Goal: Transaction & Acquisition: Purchase product/service

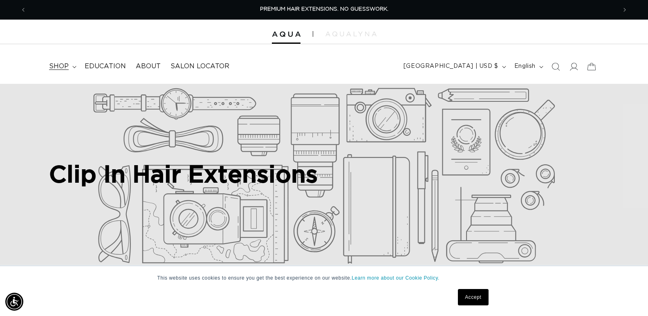
scroll to position [0, 590]
click at [76, 71] on summary "shop" at bounding box center [62, 66] width 36 height 18
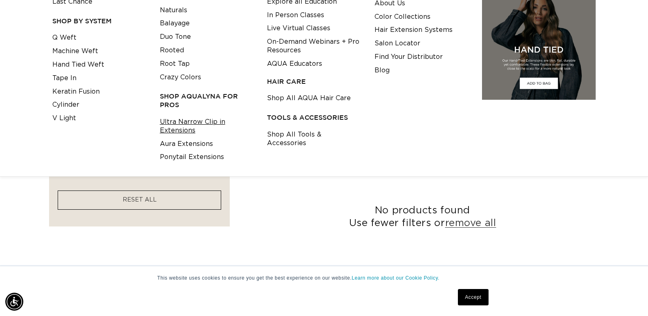
click at [226, 118] on link "Ultra Narrow Clip in Extensions" at bounding box center [207, 126] width 95 height 22
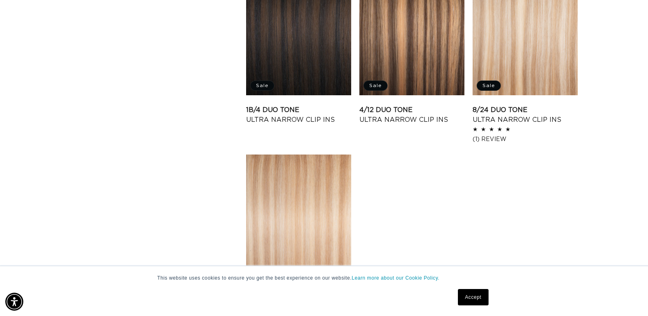
scroll to position [1267, 0]
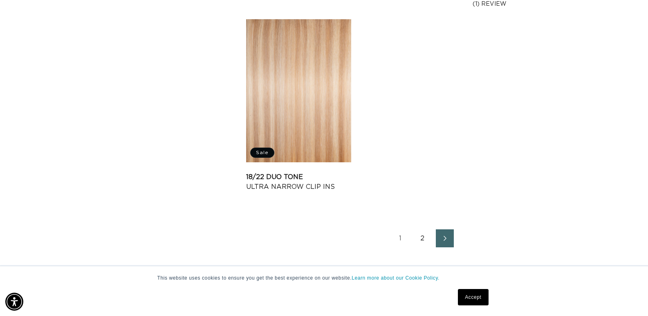
click at [422, 236] on link "2" at bounding box center [422, 238] width 18 height 18
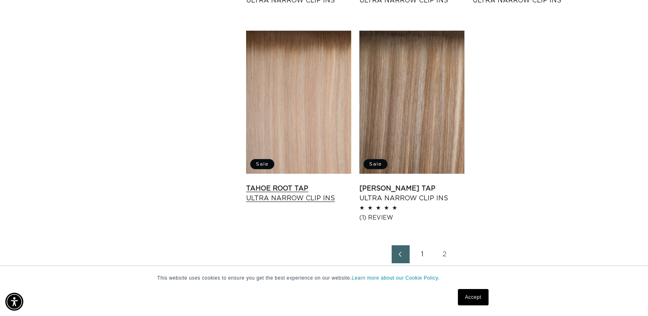
scroll to position [0, 1179]
click at [328, 183] on link "Tahoe Root Tap Ultra Narrow Clip Ins" at bounding box center [298, 193] width 105 height 20
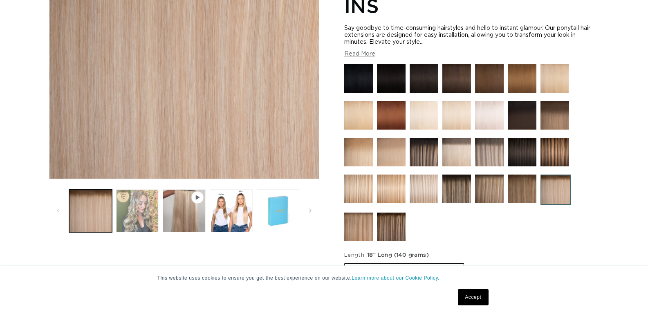
click at [148, 207] on button "Load image 2 in gallery view" at bounding box center [137, 210] width 43 height 43
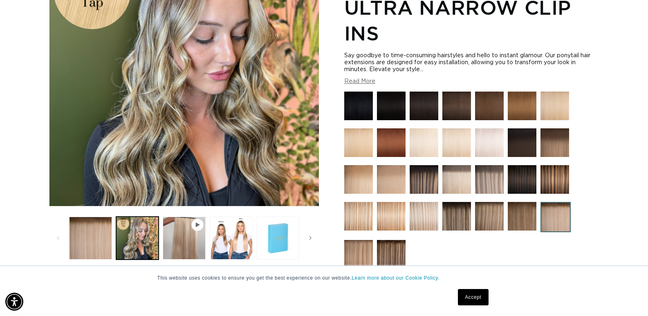
scroll to position [0, 1179]
click at [489, 222] on img at bounding box center [489, 216] width 29 height 29
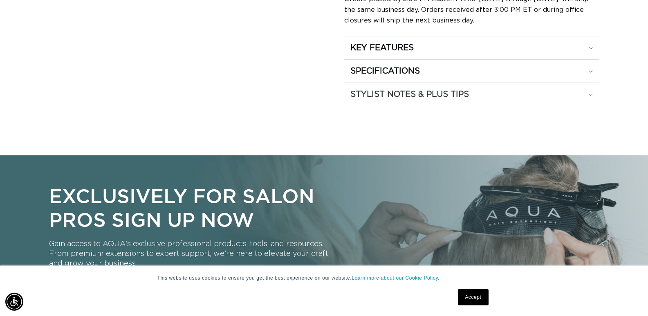
scroll to position [0, 1179]
click at [428, 90] on h2 "STYLIST NOTES & PLUS TIPS" at bounding box center [409, 94] width 118 height 11
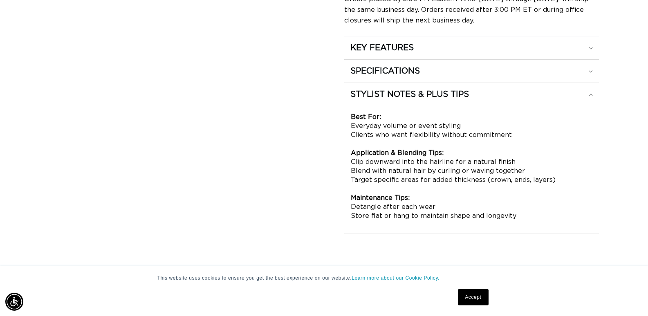
scroll to position [0, 0]
